Goal: Task Accomplishment & Management: Manage account settings

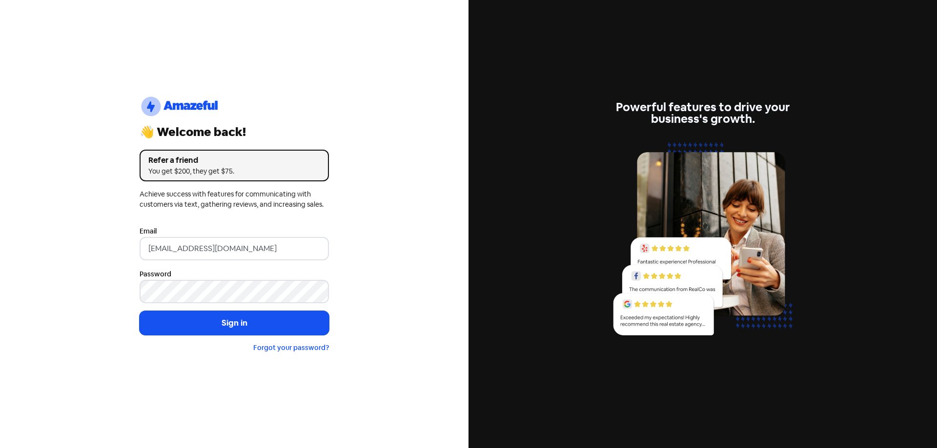
click at [257, 333] on button "Sign in" at bounding box center [234, 323] width 189 height 24
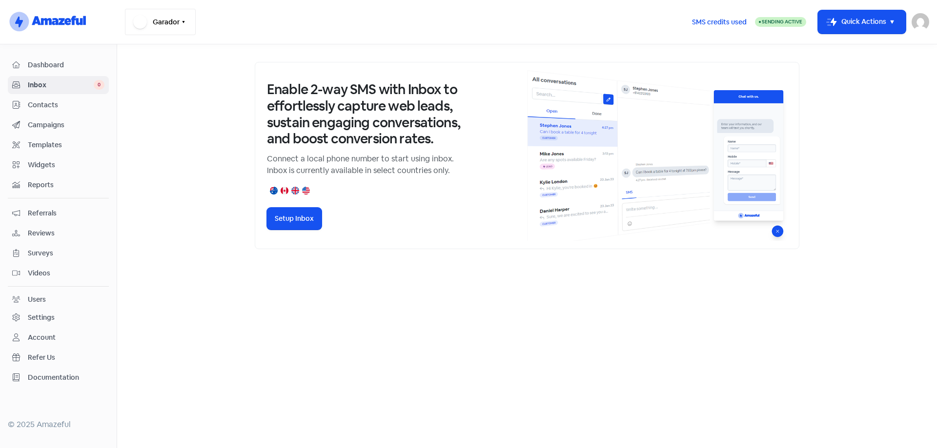
click at [182, 24] on icon "button" at bounding box center [184, 22] width 8 height 8
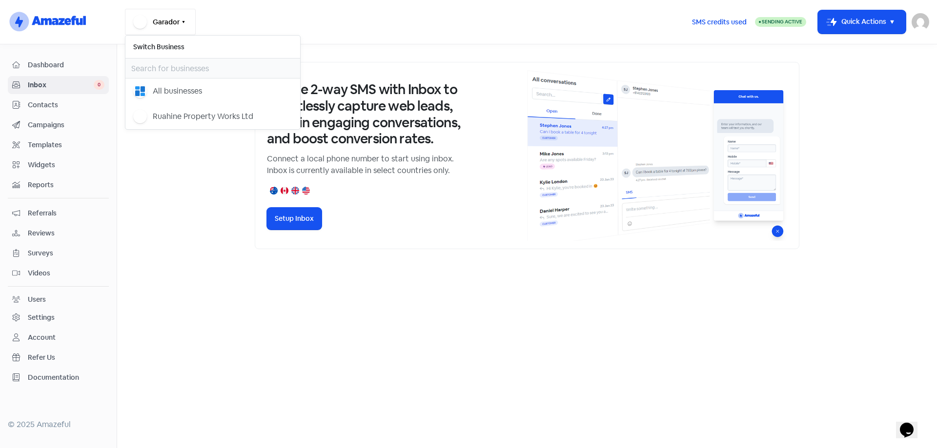
click at [185, 20] on icon "button" at bounding box center [184, 22] width 8 height 8
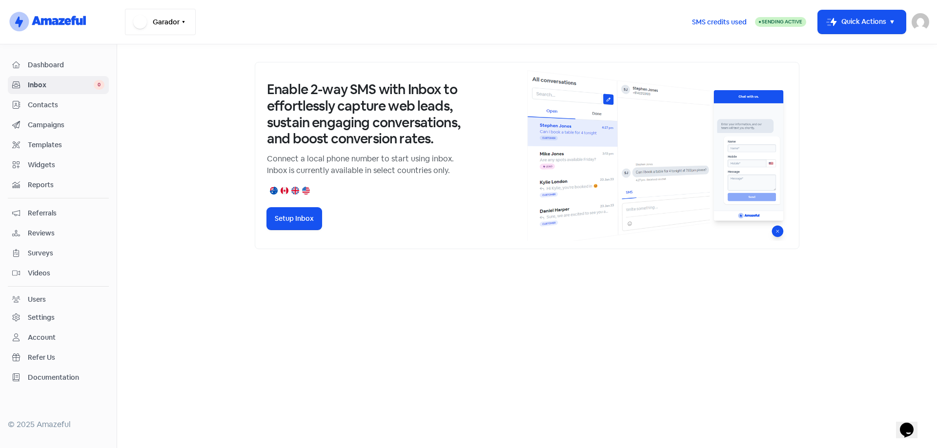
click at [185, 20] on icon "button" at bounding box center [184, 22] width 8 height 8
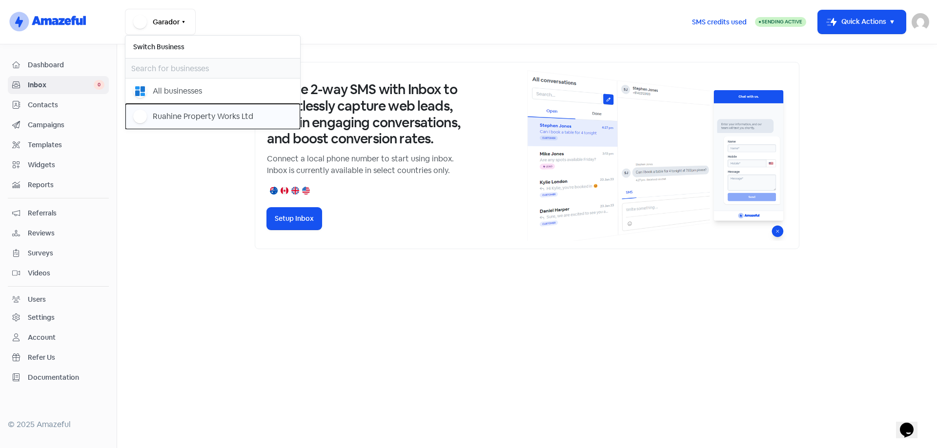
click at [162, 116] on div "Ruahine Property Works Ltd" at bounding box center [203, 117] width 100 height 12
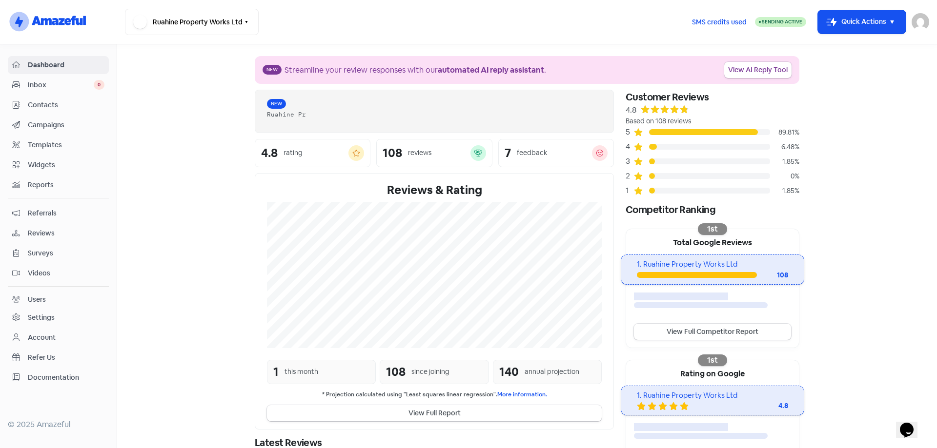
click at [59, 102] on span "Contacts" at bounding box center [66, 105] width 77 height 10
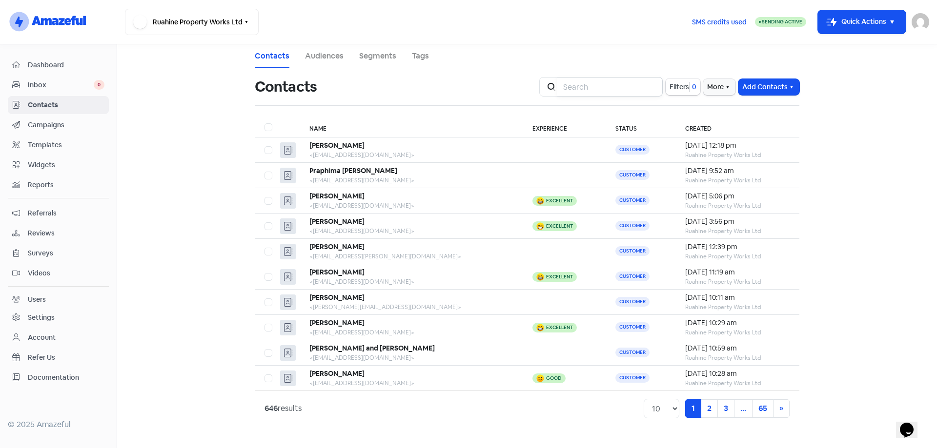
click at [608, 92] on input "search" at bounding box center [609, 87] width 105 height 20
click at [355, 169] on b "Praphima Yeruva" at bounding box center [353, 170] width 88 height 9
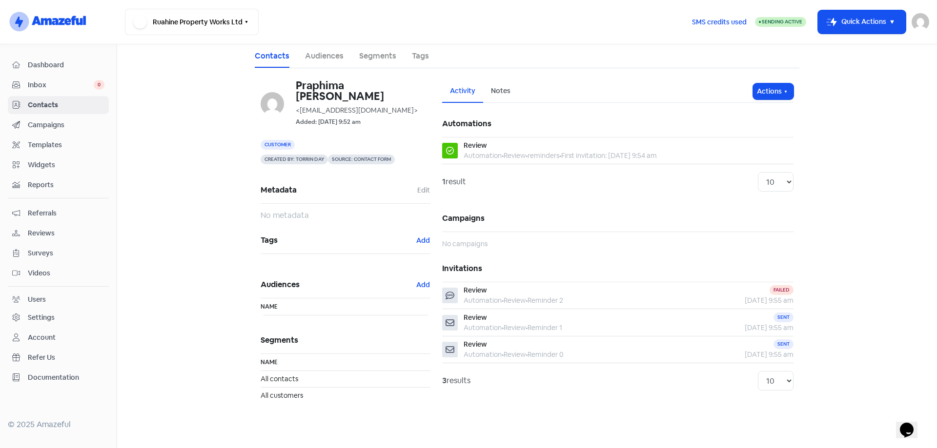
click at [44, 106] on span "Contacts" at bounding box center [66, 105] width 77 height 10
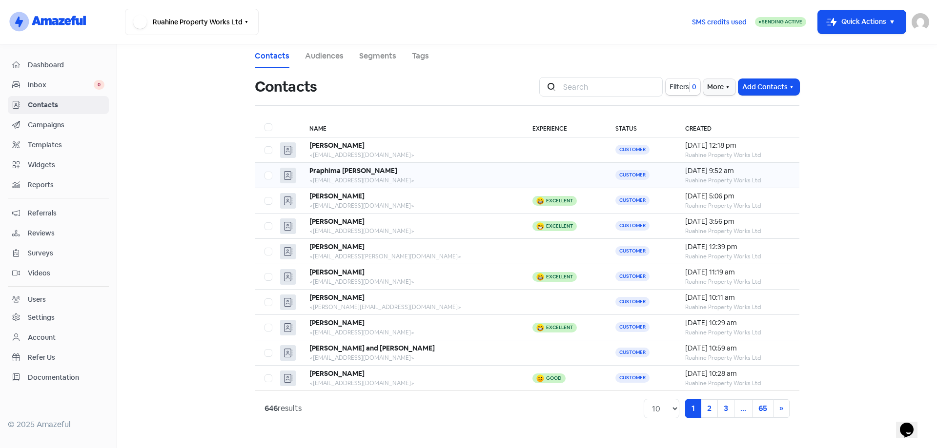
click at [347, 172] on b "Praphima Yeruva" at bounding box center [353, 170] width 88 height 9
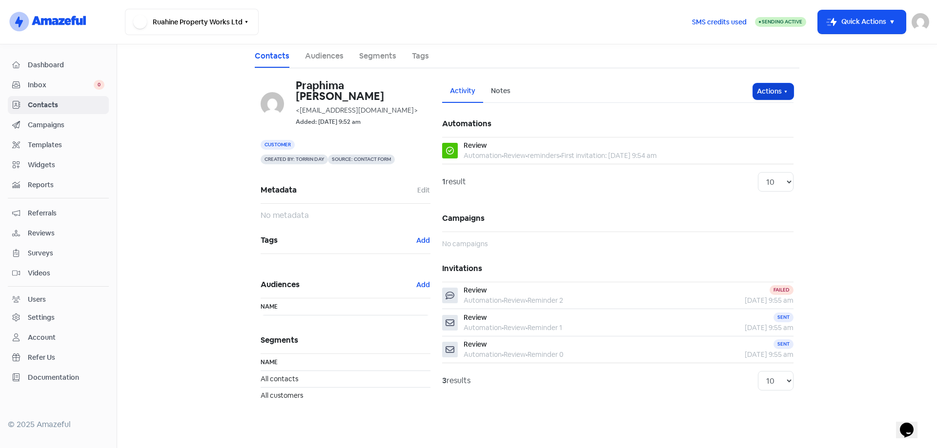
click at [774, 95] on button "Actions" at bounding box center [773, 91] width 40 height 16
click at [749, 130] on button "Edit details" at bounding box center [754, 132] width 77 height 20
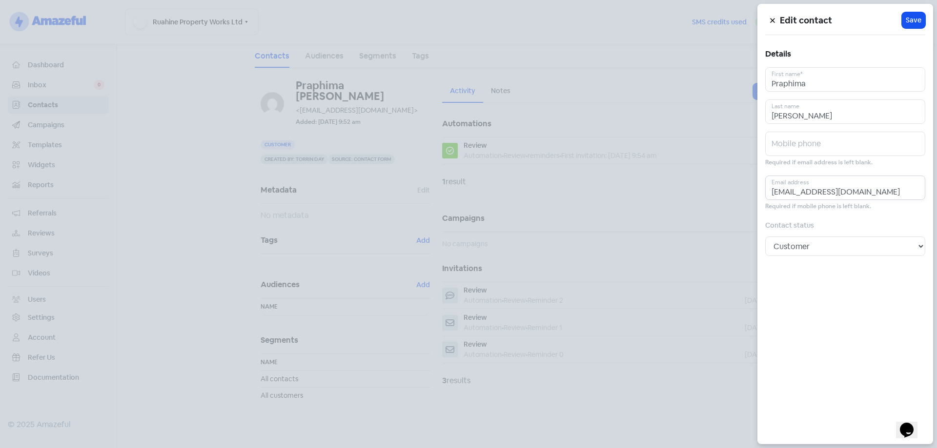
click at [880, 194] on input "prapima.04@gmail.com" at bounding box center [845, 188] width 160 height 24
drag, startPoint x: 823, startPoint y: 190, endPoint x: 687, endPoint y: 181, distance: 135.9
click at [702, 80] on div "Edit contact Icon For Loading Save Details Praphima First name* Yeruva Last nam…" at bounding box center [527, 80] width 533 height 0
paste input "t"
type input "pratima.04@gmail.com"
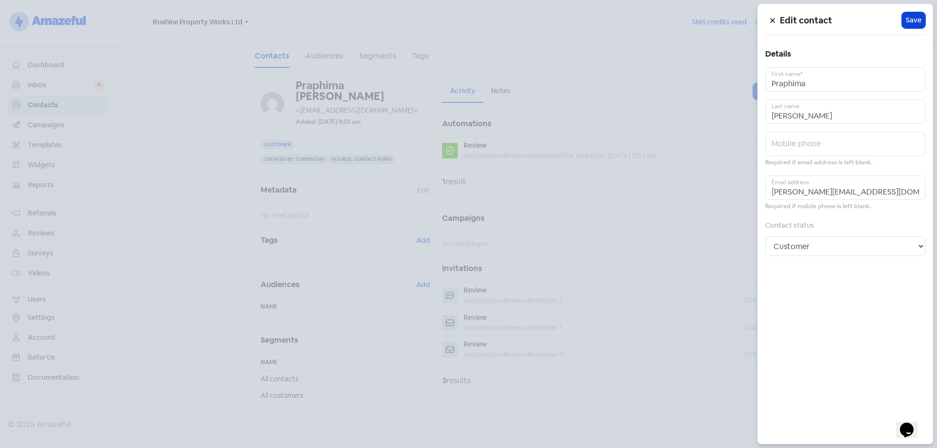
click at [910, 22] on span "Save" at bounding box center [913, 20] width 16 height 10
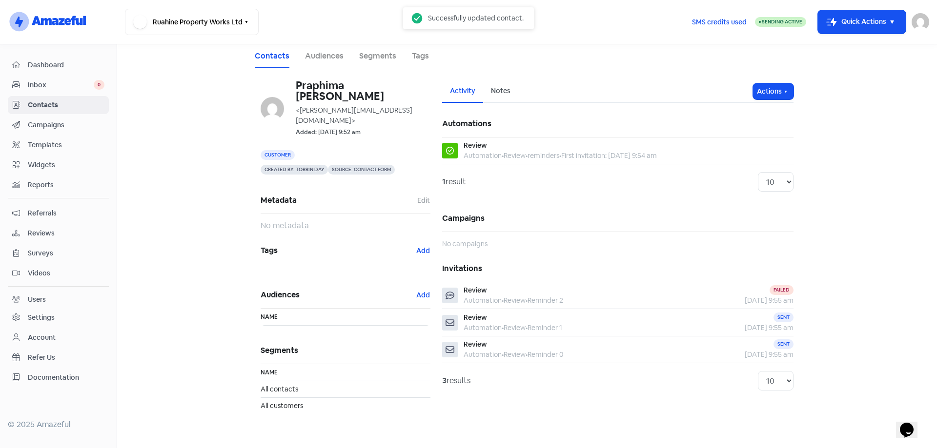
click at [35, 84] on span "Inbox" at bounding box center [61, 85] width 66 height 10
